Goal: Information Seeking & Learning: Learn about a topic

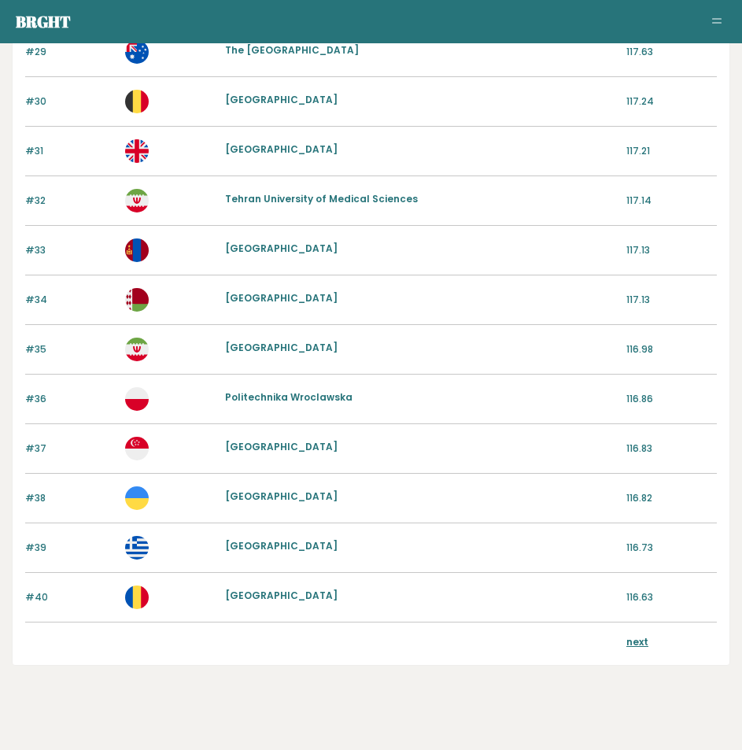
scroll to position [1565, 0]
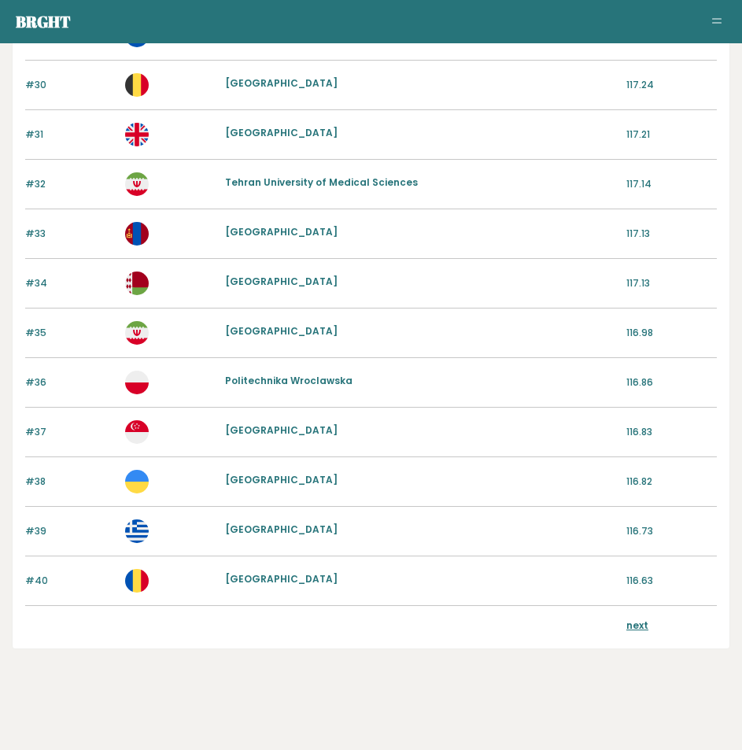
click at [644, 623] on link "next" at bounding box center [638, 625] width 22 height 13
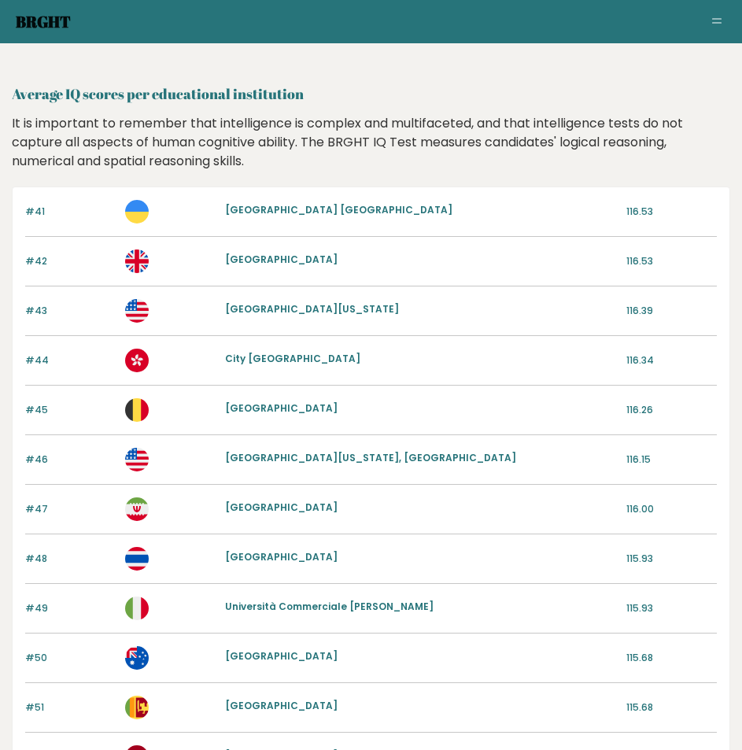
click at [40, 28] on link "Brght" at bounding box center [43, 21] width 55 height 21
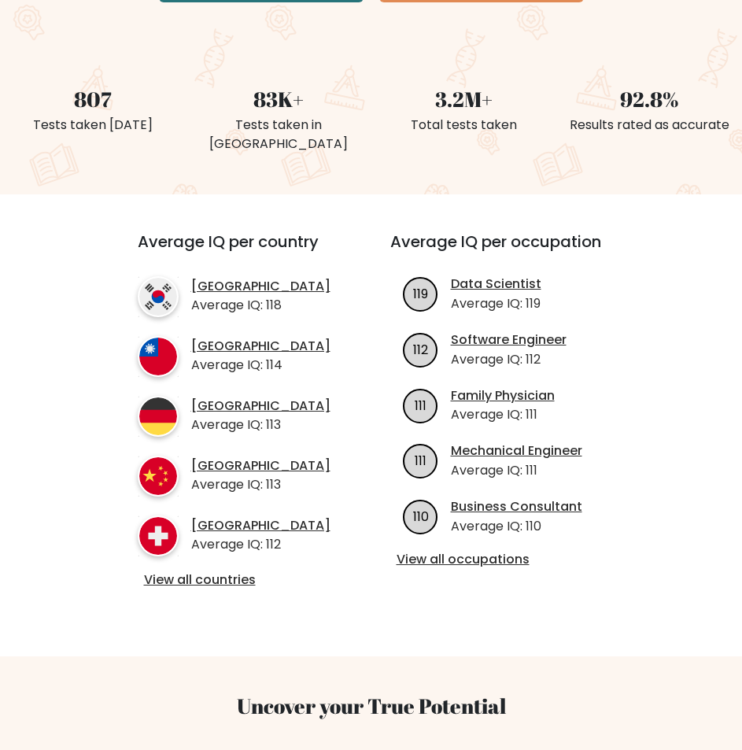
scroll to position [551, 0]
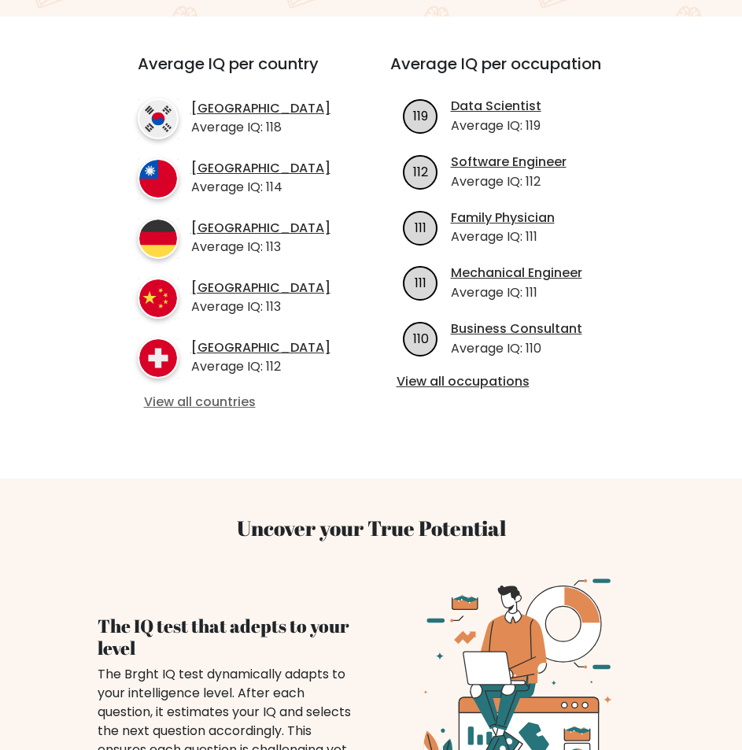
click at [211, 403] on link "View all countries" at bounding box center [235, 402] width 183 height 17
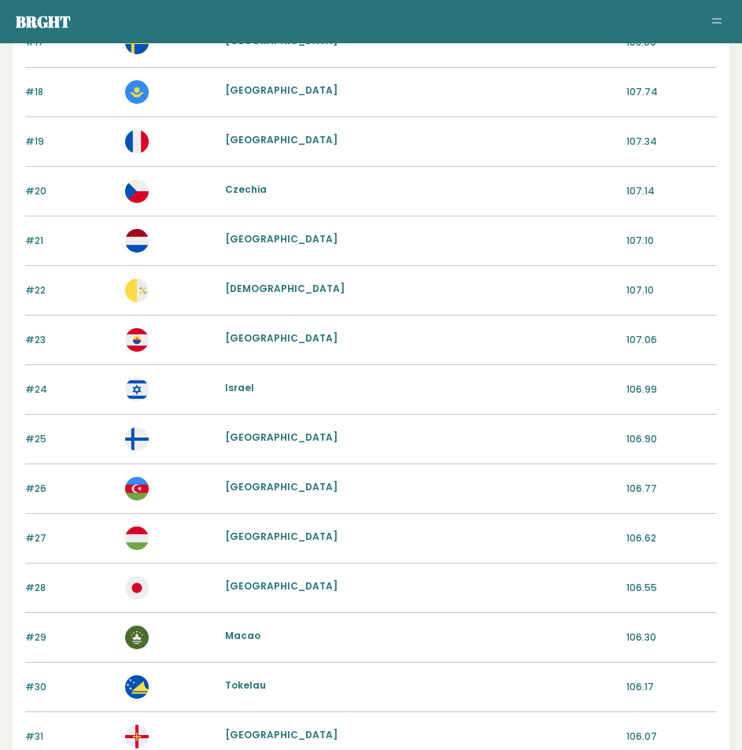
scroll to position [1565, 0]
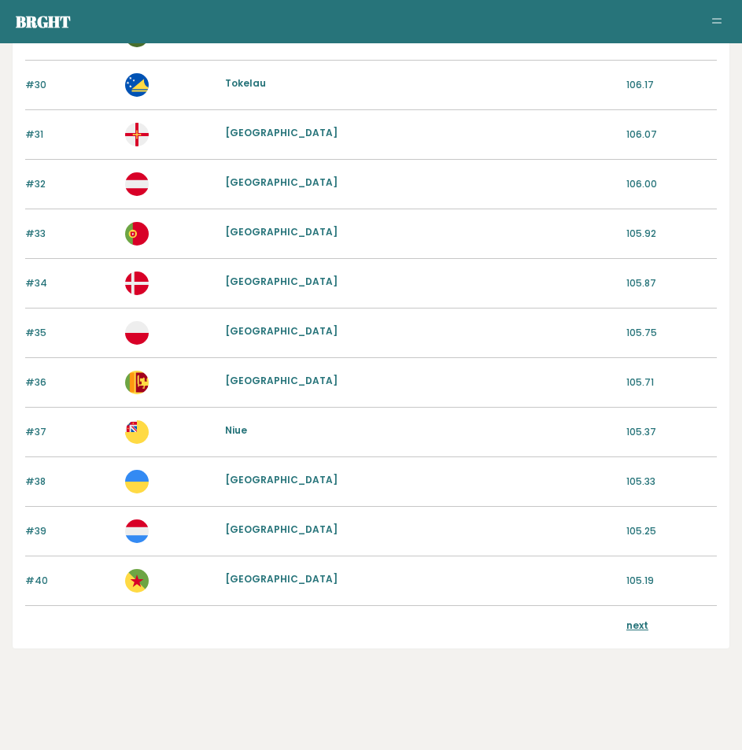
click at [638, 627] on link "next" at bounding box center [638, 625] width 22 height 13
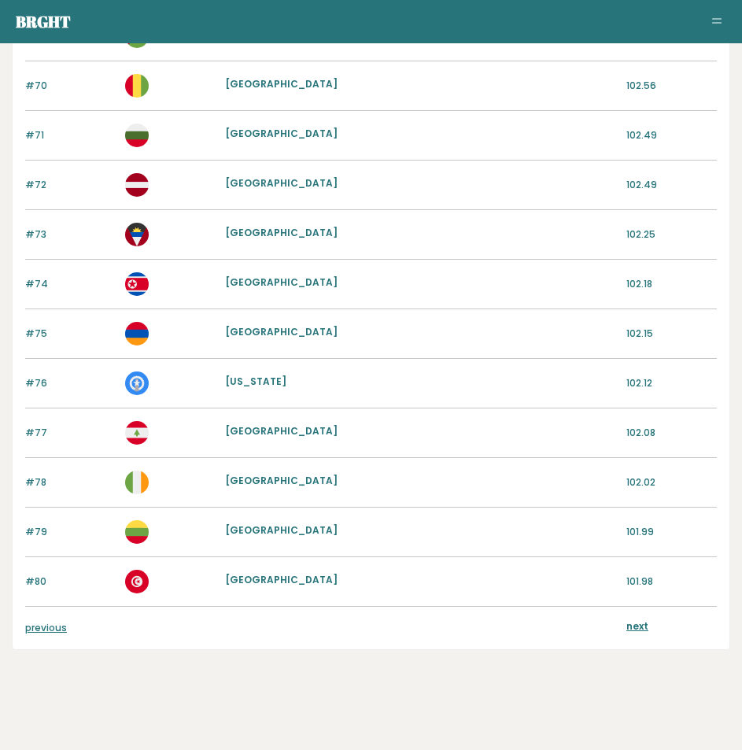
scroll to position [1565, 0]
click at [61, 625] on link "previous" at bounding box center [46, 626] width 42 height 13
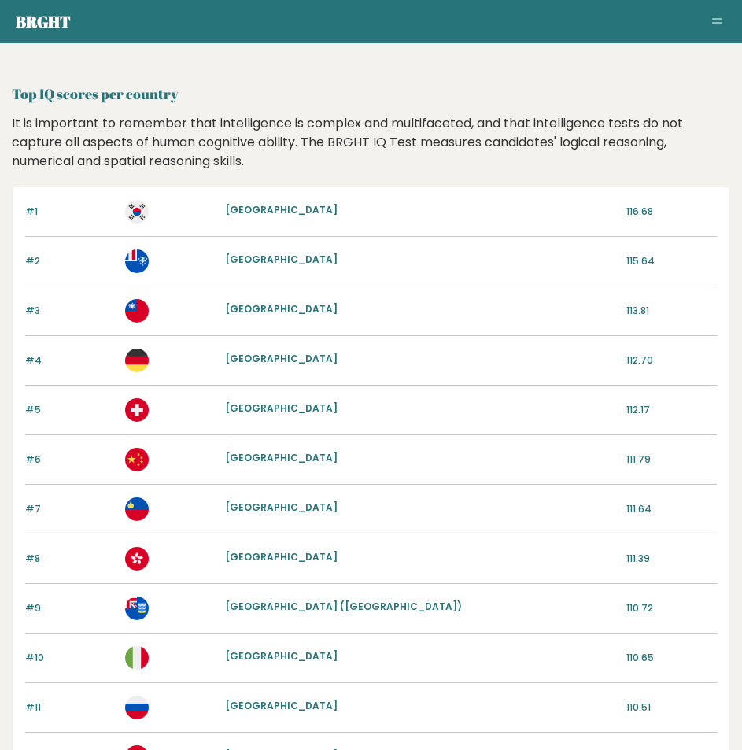
drag, startPoint x: 187, startPoint y: 466, endPoint x: 188, endPoint y: 338, distance: 127.5
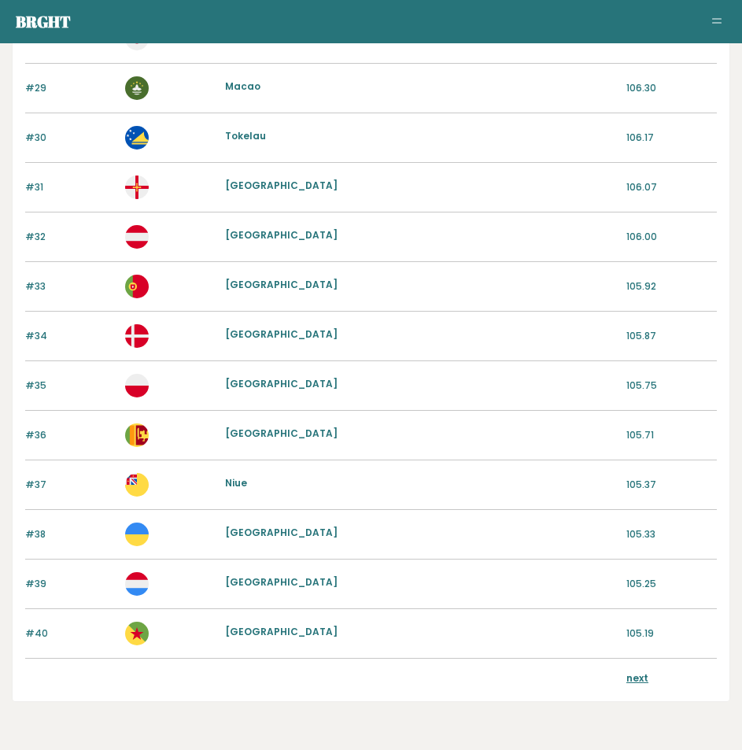
scroll to position [1565, 0]
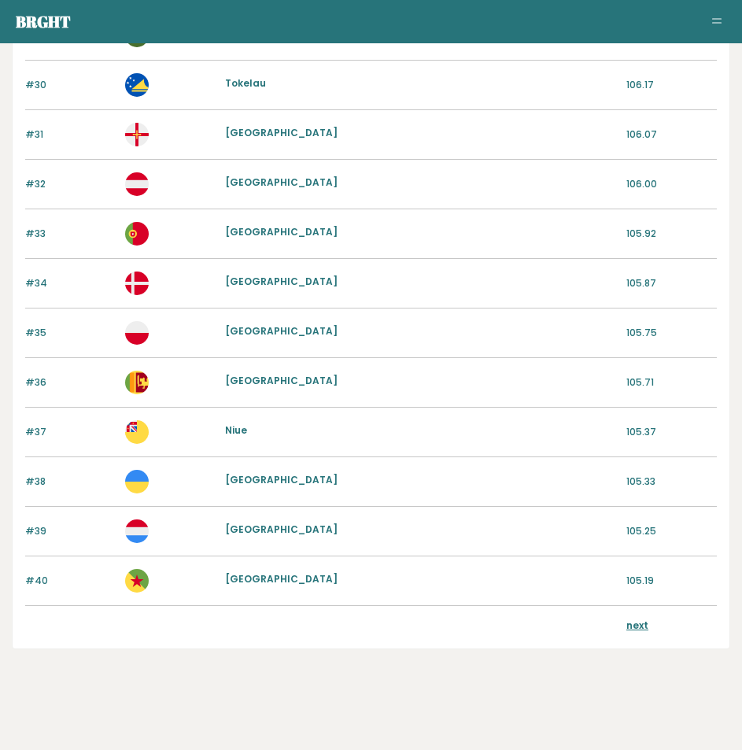
click at [630, 623] on link "next" at bounding box center [638, 625] width 22 height 13
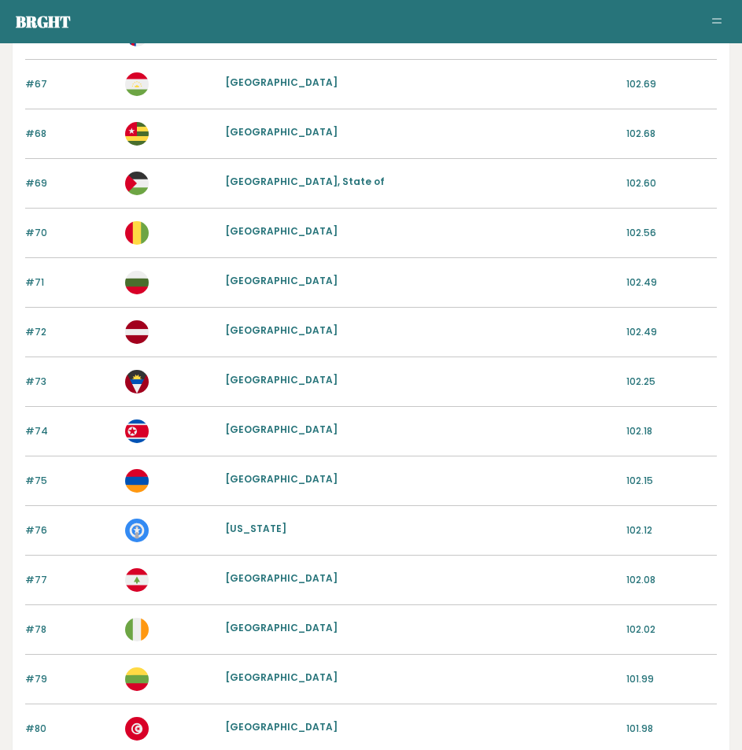
scroll to position [1565, 0]
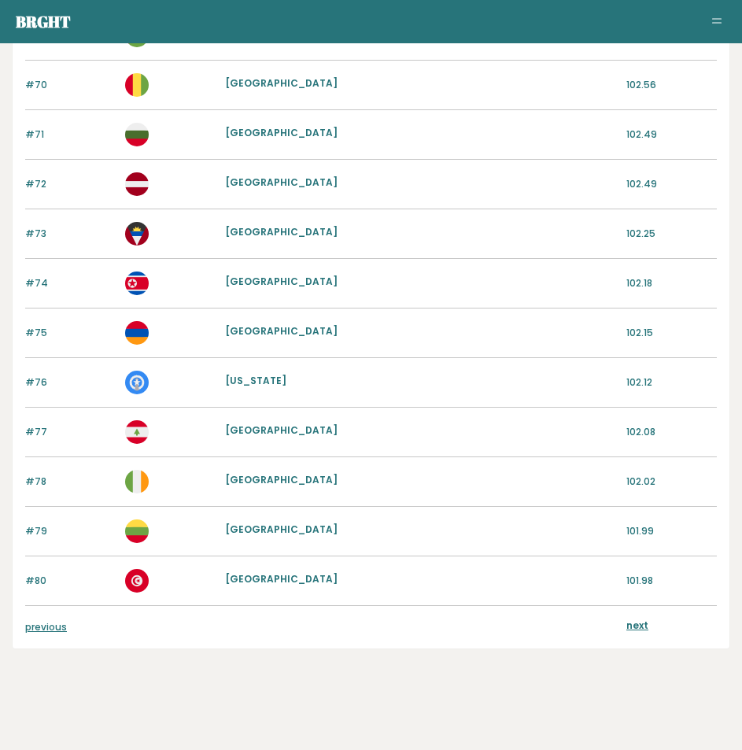
click at [643, 622] on link "next" at bounding box center [638, 625] width 22 height 13
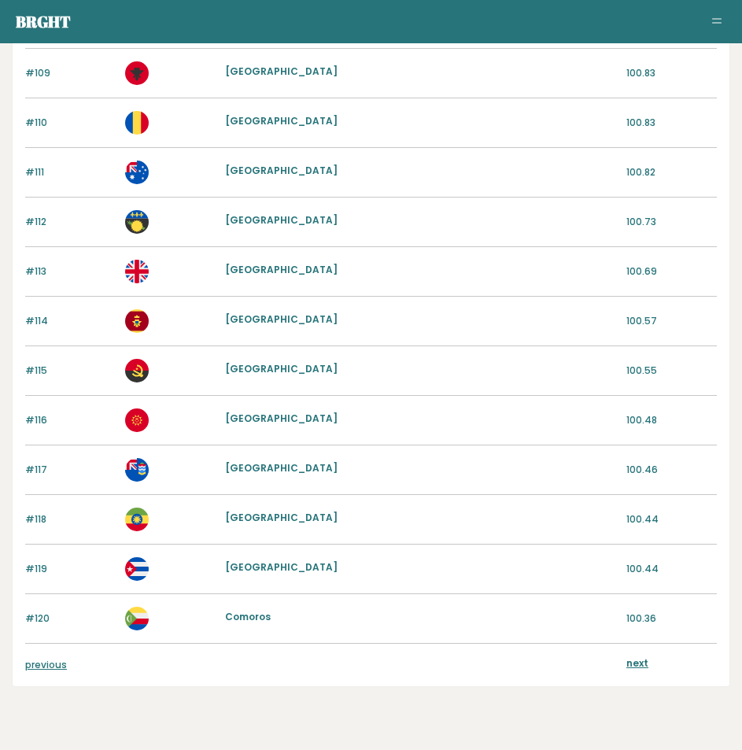
scroll to position [1565, 0]
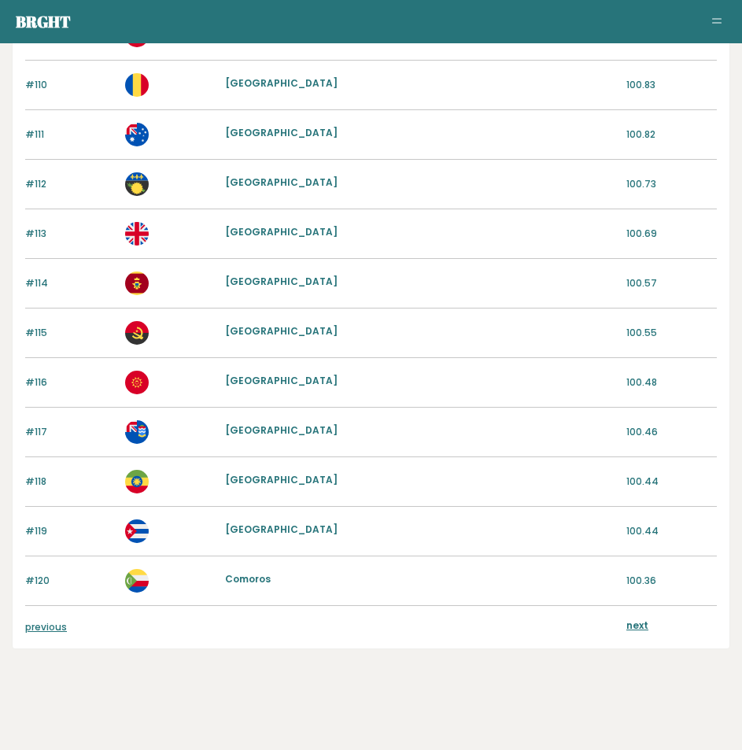
click at [64, 633] on link "previous" at bounding box center [46, 626] width 42 height 13
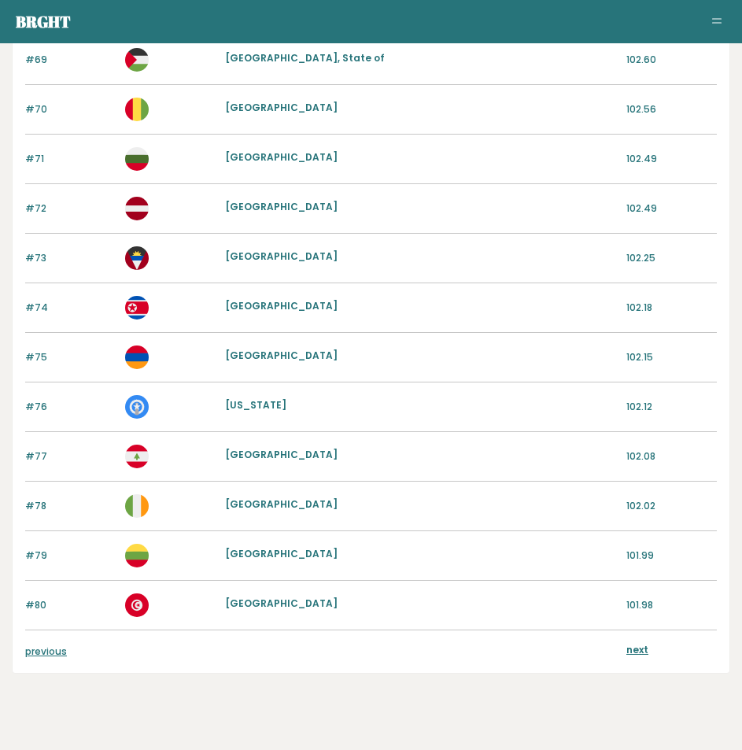
scroll to position [1565, 0]
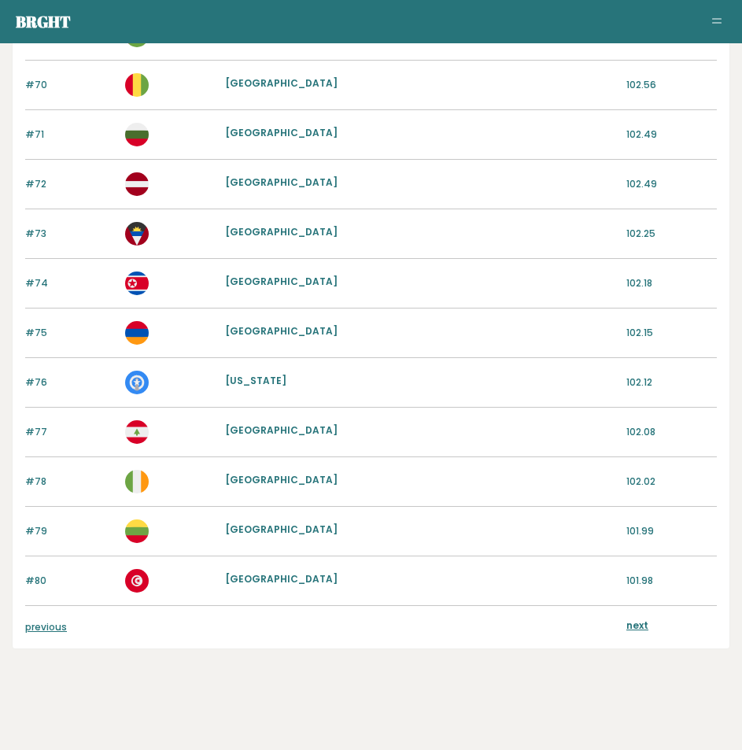
click at [55, 622] on link "previous" at bounding box center [46, 626] width 42 height 13
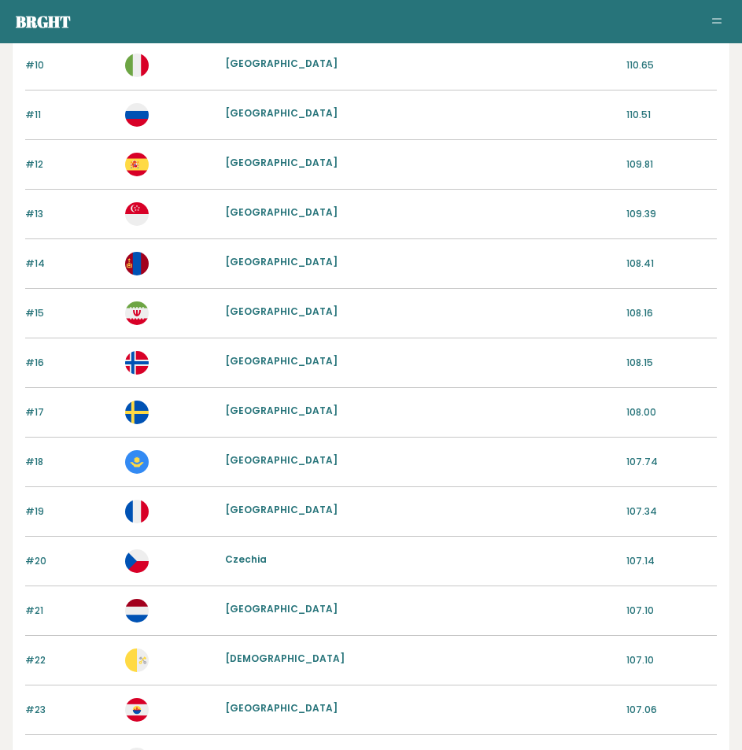
scroll to position [620, 0]
